Goal: Check status: Check status

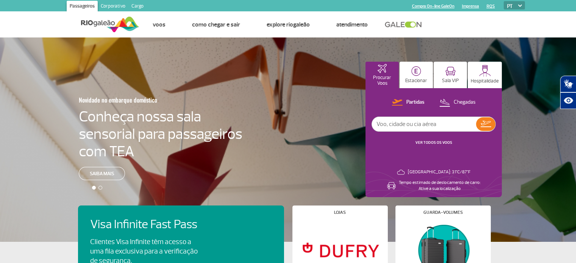
click at [429, 127] on input "text" at bounding box center [424, 124] width 104 height 14
paste input "KL0705"
type input "KL0705"
click at [480, 126] on button at bounding box center [485, 124] width 19 height 14
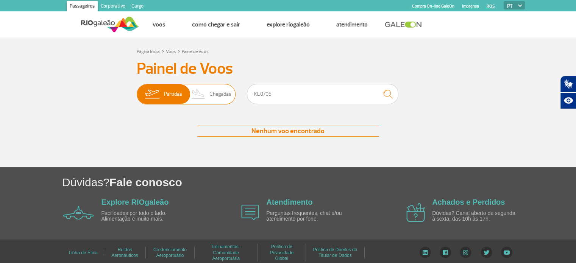
click at [207, 95] on img at bounding box center [199, 94] width 22 height 20
click at [137, 91] on input "Partidas Chegadas" at bounding box center [137, 91] width 0 height 0
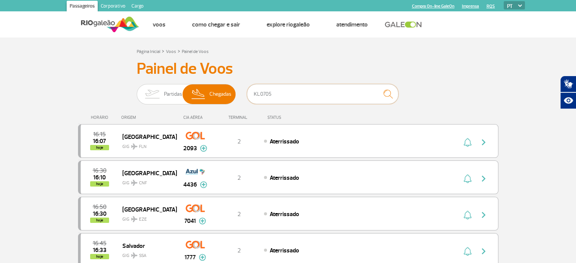
click at [258, 94] on input "KL0705" at bounding box center [323, 94] width 152 height 20
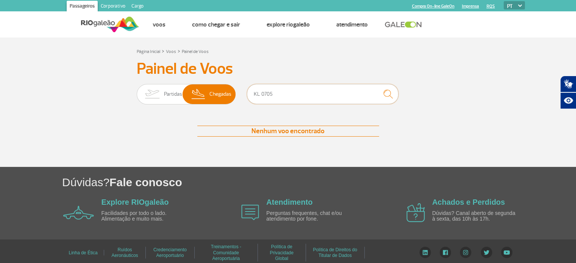
click at [290, 91] on input "KL 0705" at bounding box center [323, 94] width 152 height 20
click at [261, 95] on input "KL 0705" at bounding box center [323, 94] width 152 height 20
type input "0705"
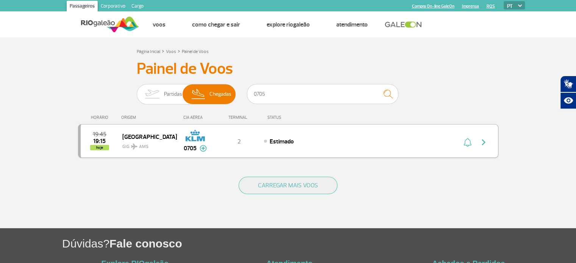
click at [100, 141] on span "19:15" at bounding box center [99, 141] width 13 height 5
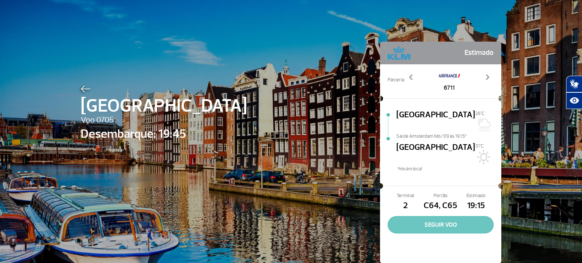
click at [449, 216] on button "SEGUIR VOO" at bounding box center [441, 224] width 106 height 17
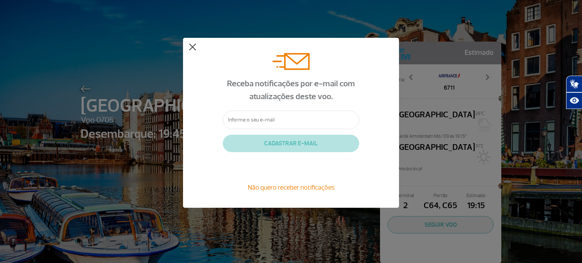
click at [192, 46] on button at bounding box center [193, 48] width 8 height 8
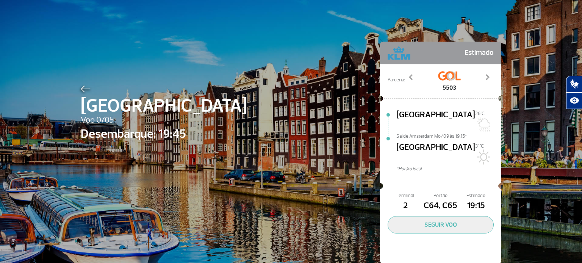
click at [81, 89] on img at bounding box center [86, 89] width 10 height 7
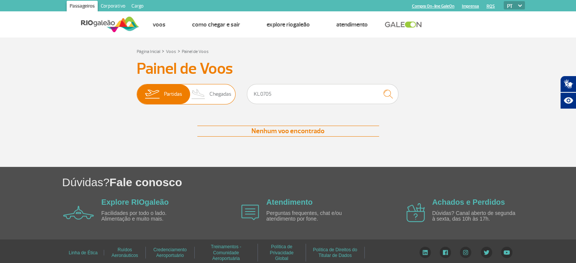
click at [213, 98] on span "Chegadas" at bounding box center [221, 94] width 22 height 20
click at [137, 91] on input "Partidas Chegadas" at bounding box center [137, 91] width 0 height 0
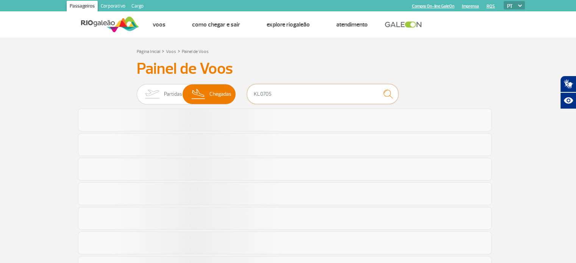
click at [280, 98] on input "KL0705" at bounding box center [323, 94] width 152 height 20
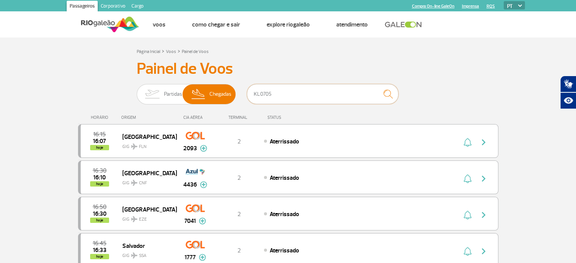
drag, startPoint x: 284, startPoint y: 94, endPoint x: 174, endPoint y: 78, distance: 110.6
paste input "G3 193"
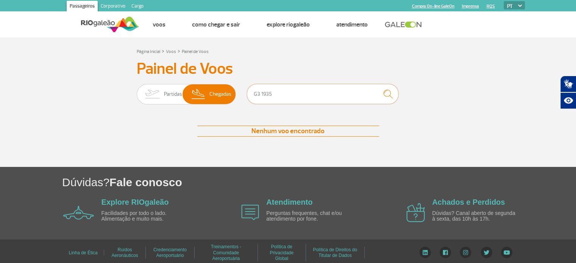
click at [262, 91] on input "G3 1935" at bounding box center [323, 94] width 152 height 20
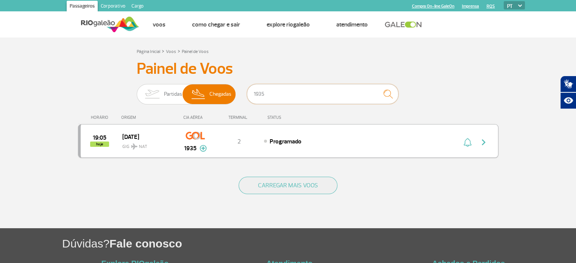
type input "1935"
click at [305, 144] on div "Programado" at bounding box center [347, 141] width 167 height 8
